Goal: Information Seeking & Learning: Learn about a topic

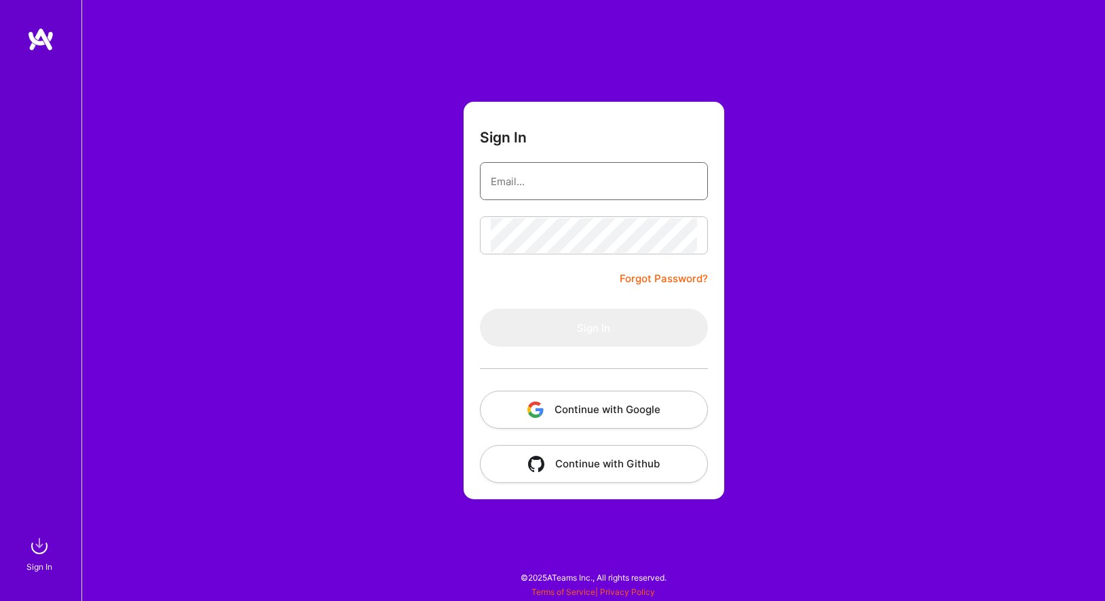
click at [548, 183] on input "email" at bounding box center [594, 181] width 206 height 35
click at [297, 274] on div "Sign In Forgot Password? Sign In Continue with Google Continue with Github" at bounding box center [592, 300] width 1023 height 601
click at [516, 170] on input "email" at bounding box center [594, 181] width 206 height 35
paste input "[EMAIL_ADDRESS][DOMAIN_NAME]"
type input "[EMAIL_ADDRESS][DOMAIN_NAME]"
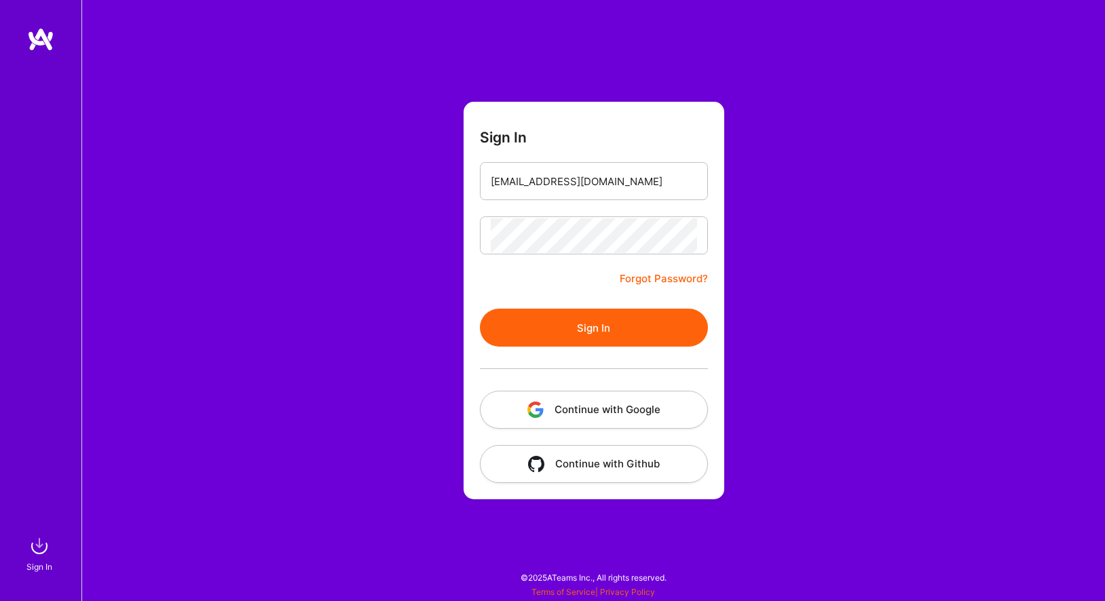
click at [526, 325] on button "Sign In" at bounding box center [594, 328] width 228 height 38
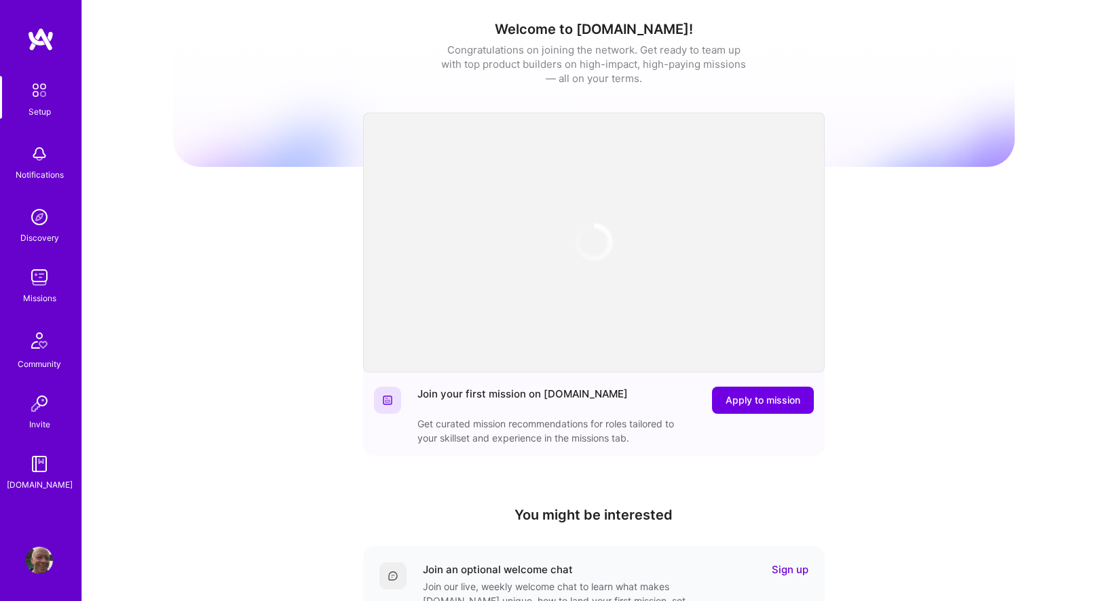
click at [124, 364] on div "Welcome to [DOMAIN_NAME]! Congratulations on joining the network. Get ready to …" at bounding box center [593, 446] width 1023 height 893
click at [42, 278] on img at bounding box center [39, 277] width 27 height 27
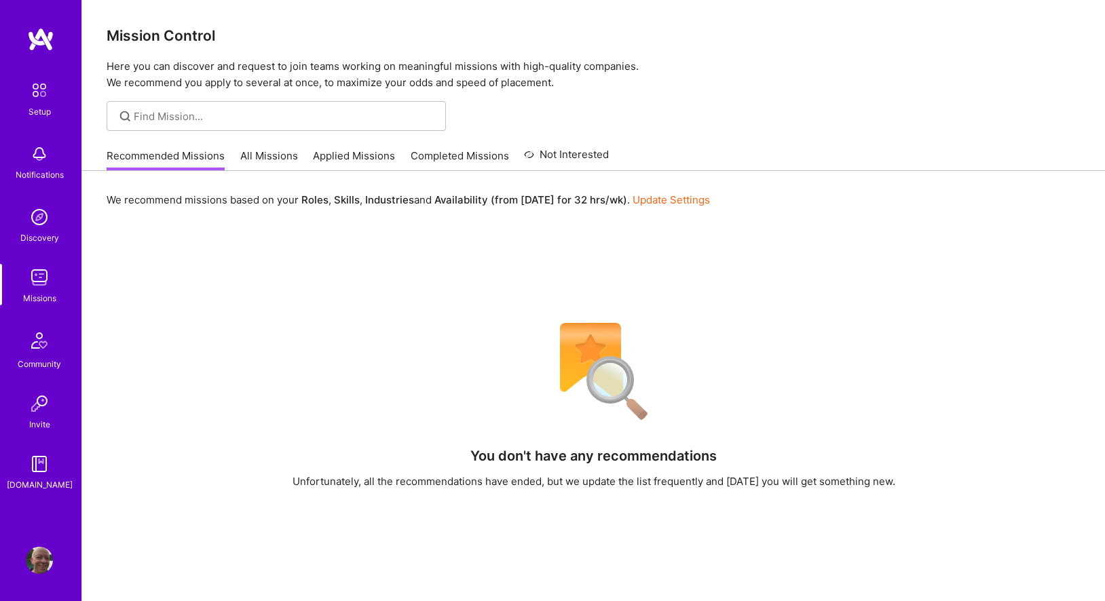
click at [250, 153] on link "All Missions" at bounding box center [269, 160] width 58 height 22
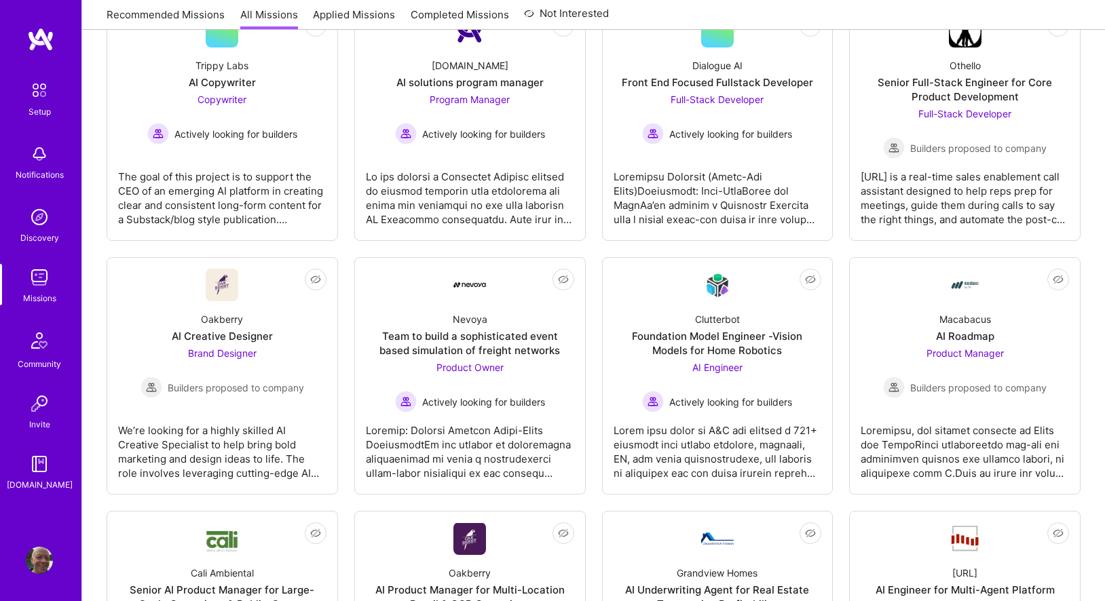
scroll to position [370, 0]
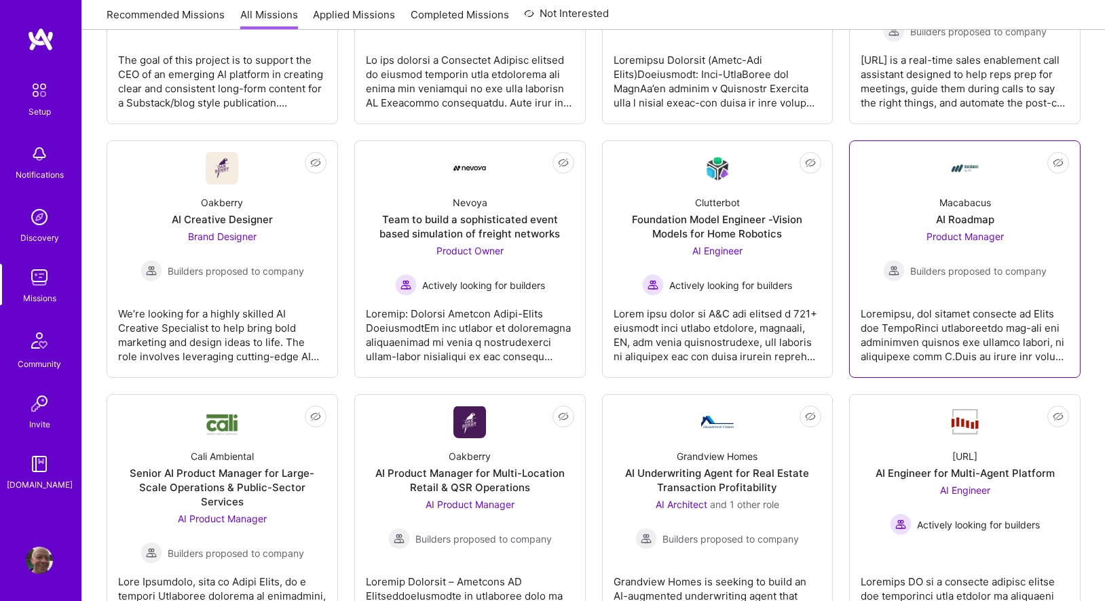
click at [975, 224] on div "AI Roadmap" at bounding box center [965, 219] width 58 height 14
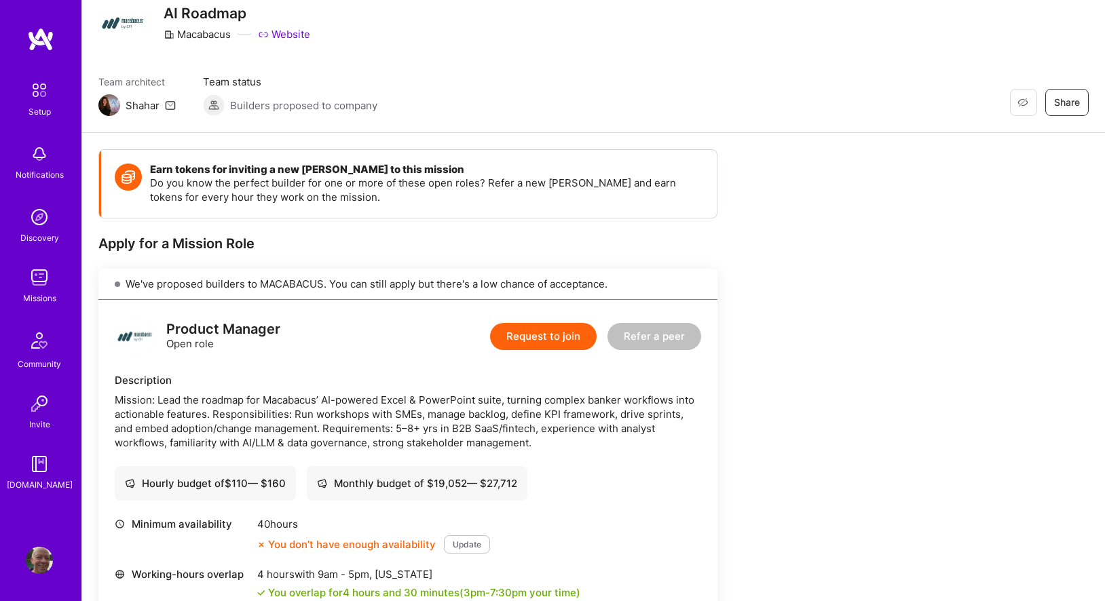
scroll to position [53, 0]
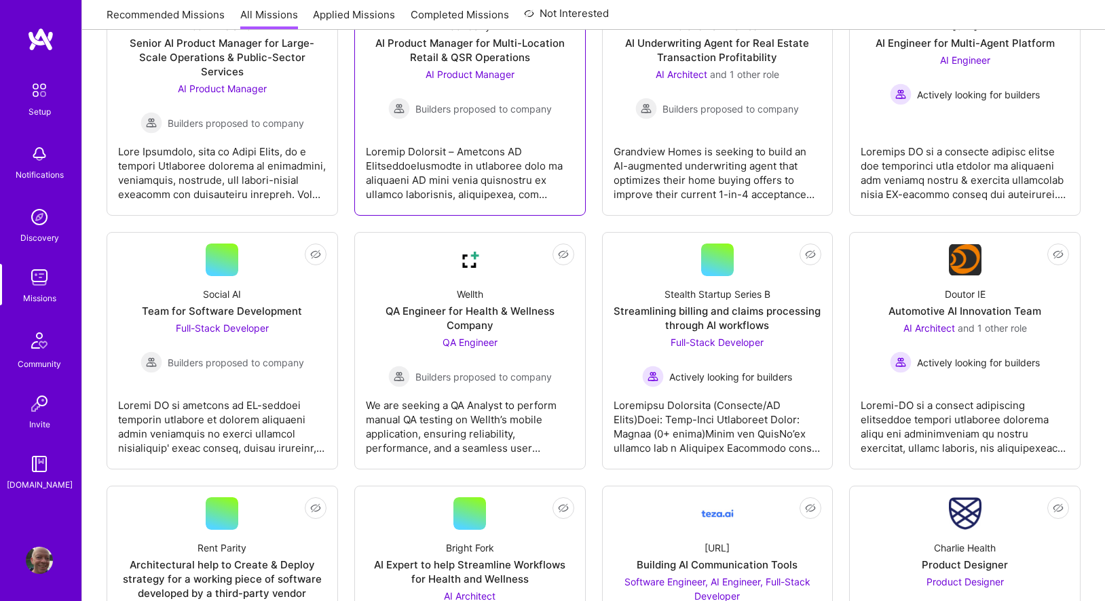
scroll to position [816, 0]
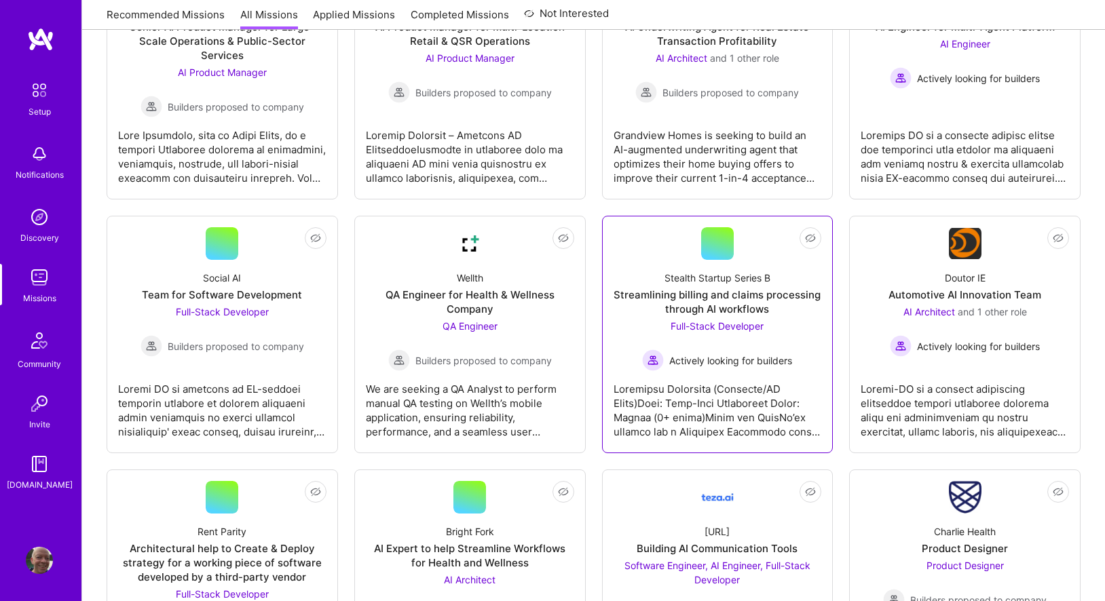
click at [689, 320] on span "Full-Stack Developer" at bounding box center [716, 326] width 93 height 12
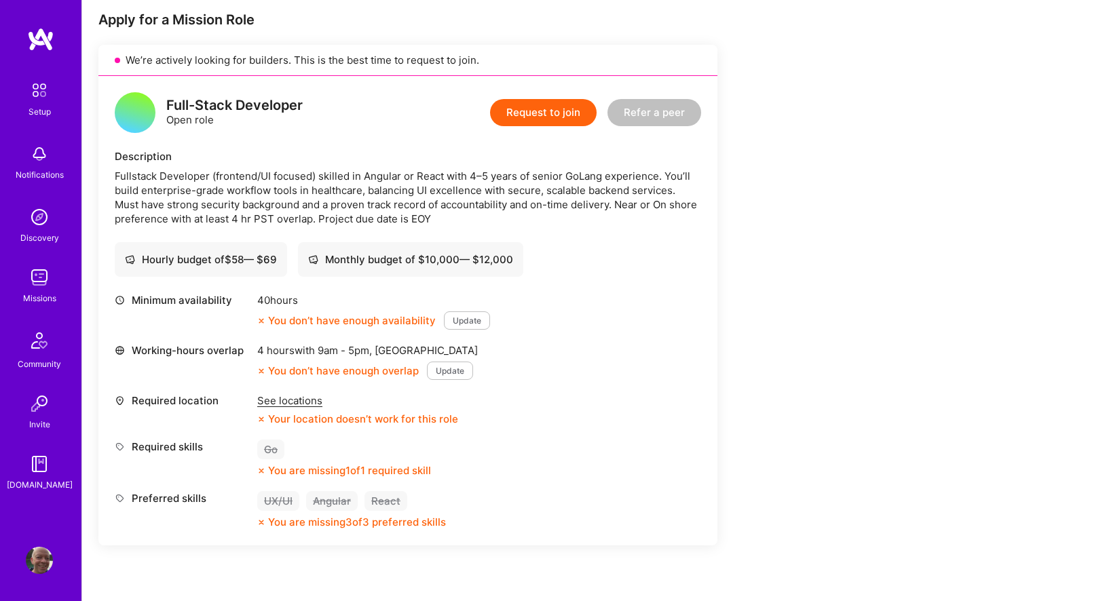
scroll to position [264, 0]
